Goal: Check status: Check status

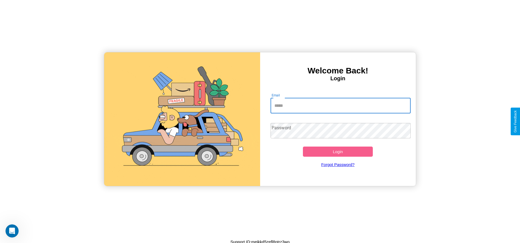
click at [340, 105] on input "Email" at bounding box center [340, 105] width 140 height 15
type input "**********"
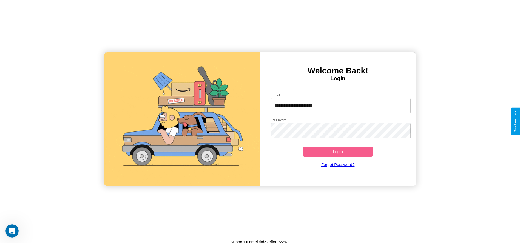
click at [338, 152] on button "Login" at bounding box center [338, 152] width 70 height 10
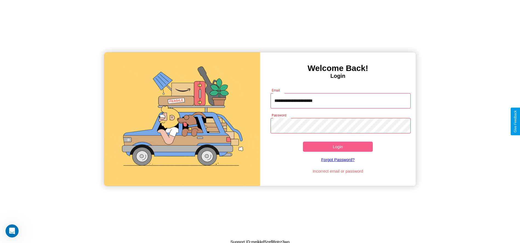
click at [338, 147] on button "Login" at bounding box center [338, 147] width 70 height 10
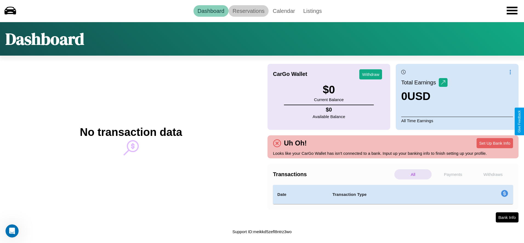
click at [248, 11] on link "Reservations" at bounding box center [249, 11] width 40 height 12
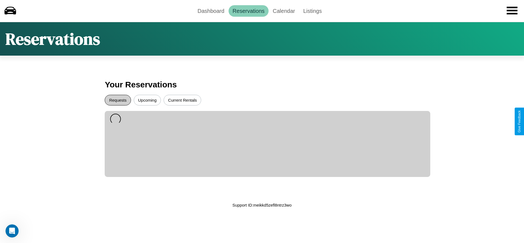
click at [118, 100] on button "Requests" at bounding box center [118, 100] width 26 height 11
click at [147, 100] on button "Upcoming" at bounding box center [147, 100] width 27 height 11
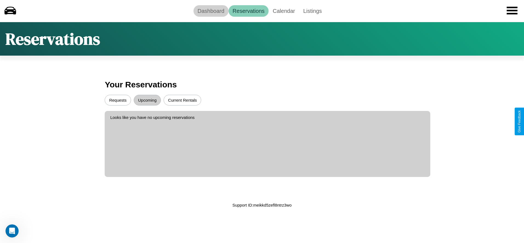
click at [211, 11] on link "Dashboard" at bounding box center [210, 11] width 35 height 12
